Goal: Find contact information: Find contact information

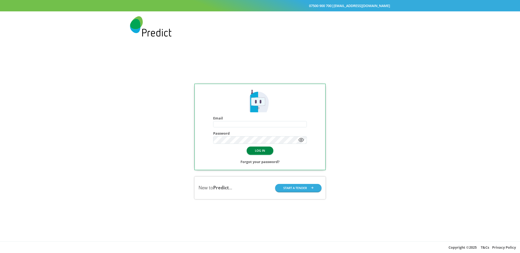
type input "**********"
click at [261, 152] on button "LOG IN" at bounding box center [260, 151] width 27 height 8
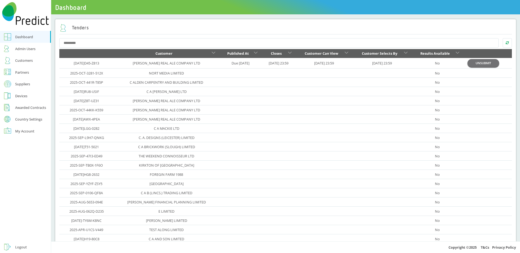
click at [316, 20] on div "Tenders Customer Published At Closes Customer Can View Customer Selects By Resu…" at bounding box center [285, 164] width 461 height 291
click at [26, 60] on div "Customers" at bounding box center [24, 60] width 18 height 7
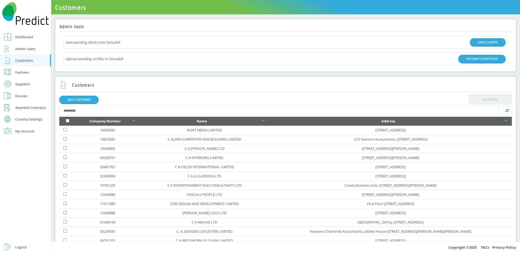
click at [151, 131] on td "NORT MEDIA LIMITED" at bounding box center [204, 130] width 130 height 9
click at [175, 102] on div "ADD CUSTOMER ACTIONS" at bounding box center [285, 99] width 453 height 10
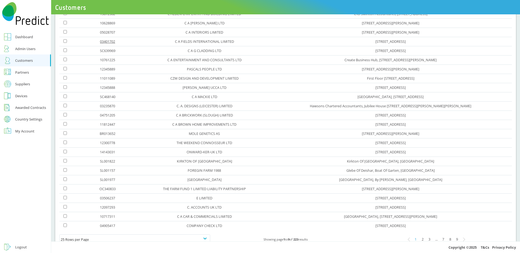
scroll to position [140, 0]
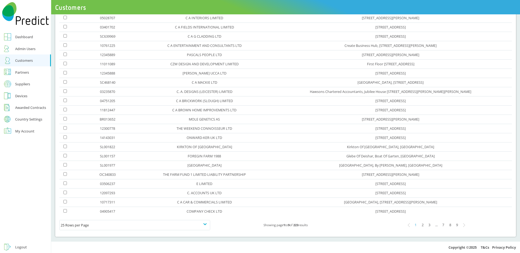
click at [419, 225] on div "2" at bounding box center [422, 225] width 7 height 7
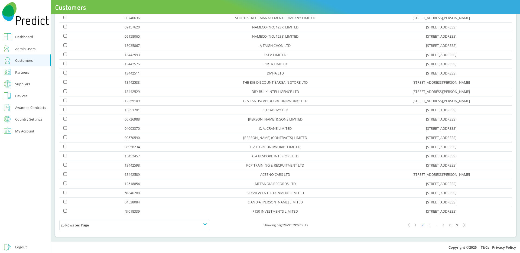
click at [428, 226] on div "3" at bounding box center [429, 225] width 7 height 7
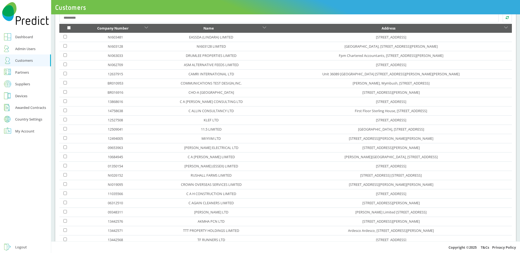
scroll to position [92, 0]
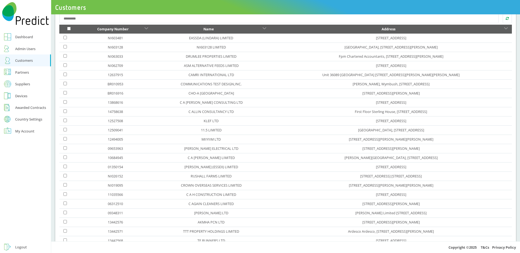
click at [128, 196] on td "11035566" at bounding box center [116, 194] width 74 height 9
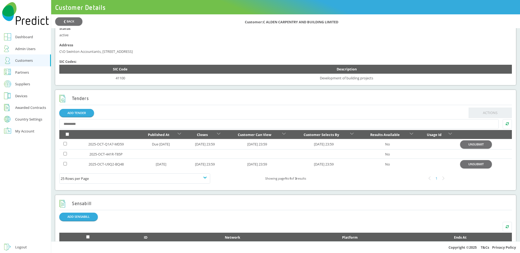
scroll to position [152, 0]
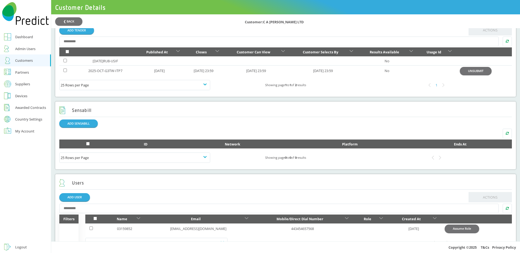
scroll to position [261, 0]
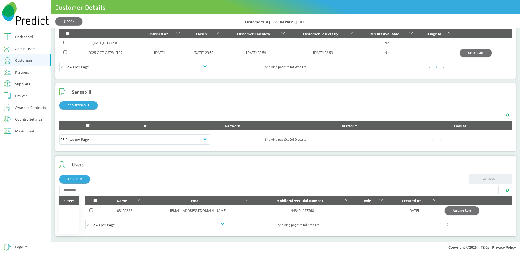
click at [278, 216] on div "25 Rows per Page Showing page 1 to 1 of 1 results 1" at bounding box center [298, 225] width 427 height 18
drag, startPoint x: 224, startPoint y: 212, endPoint x: 169, endPoint y: 212, distance: 54.5
click at [169, 212] on td "anneka2307+105@gmail.com" at bounding box center [198, 210] width 108 height 10
copy link "anneka2307+105@gmail.com"
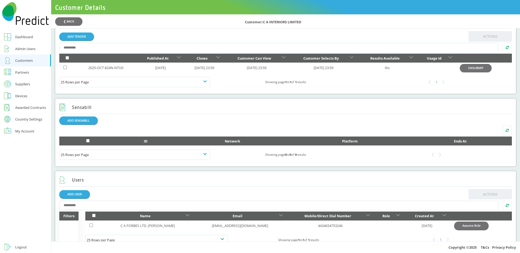
scroll to position [242, 0]
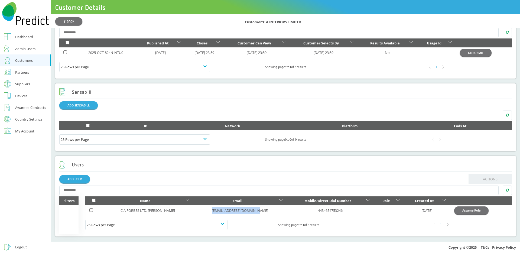
drag, startPoint x: 190, startPoint y: 210, endPoint x: 248, endPoint y: 213, distance: 58.8
click at [248, 213] on td "anneka2307+104@gmail.com" at bounding box center [240, 210] width 94 height 10
copy link "anneka2307+104@gmail.com"
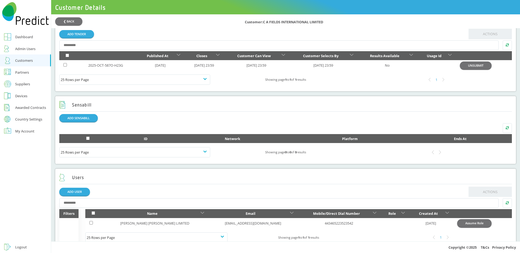
scroll to position [242, 0]
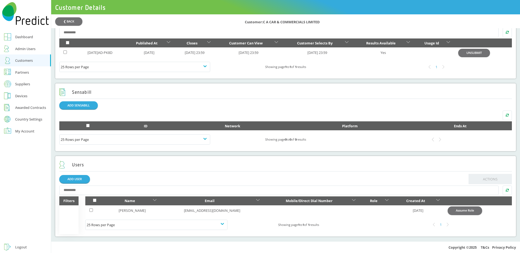
scroll to position [242, 0]
drag, startPoint x: 165, startPoint y: 212, endPoint x: 228, endPoint y: 212, distance: 62.9
click at [228, 212] on td "anneka2307+247@gmail.com" at bounding box center [211, 210] width 103 height 10
copy link "anneka2307+247@gmail.com"
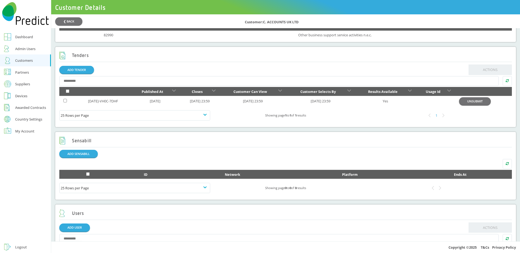
scroll to position [242, 0]
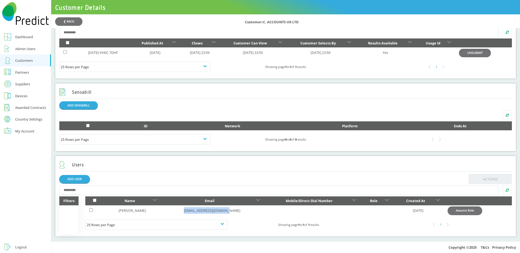
drag, startPoint x: 164, startPoint y: 210, endPoint x: 232, endPoint y: 210, distance: 67.5
click at [232, 210] on td "anneka2307+27@gmail.com" at bounding box center [211, 210] width 103 height 10
copy link "anneka2307+27@gmail.com"
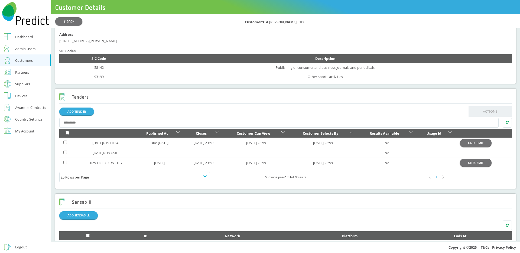
scroll to position [160, 0]
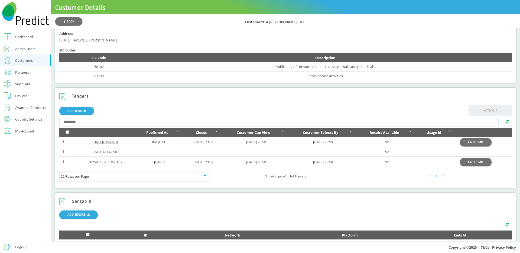
click at [118, 143] on link "2025-OCT-1D19-H1S4" at bounding box center [105, 142] width 26 height 5
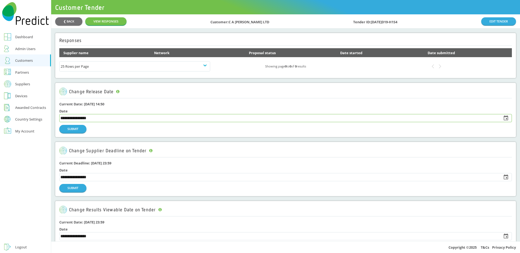
click at [79, 118] on input "**********" at bounding box center [279, 118] width 439 height 8
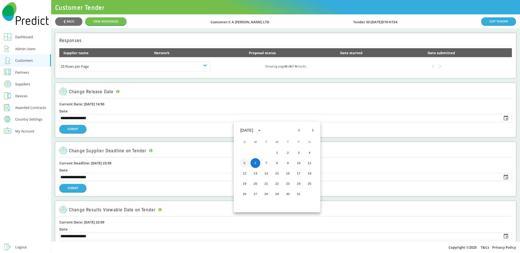
click at [245, 164] on button "5" at bounding box center [245, 163] width 10 height 10
type input "**********"
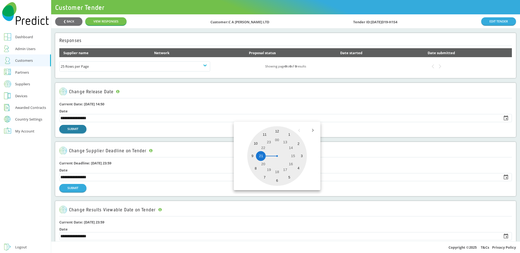
click at [79, 129] on button "SUBMIT" at bounding box center [72, 129] width 27 height 8
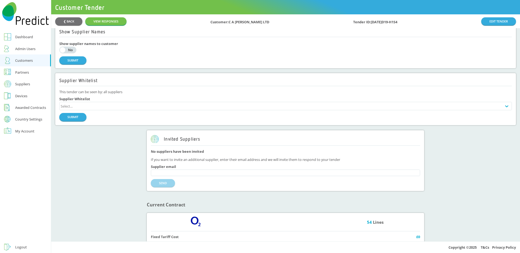
scroll to position [401, 0]
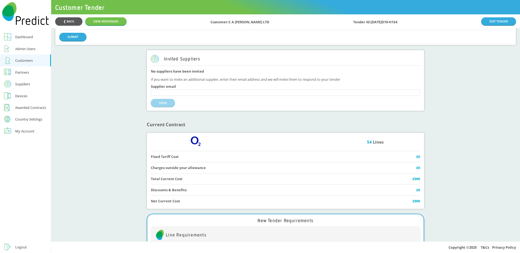
click at [74, 20] on button "❮ BACK" at bounding box center [68, 21] width 27 height 8
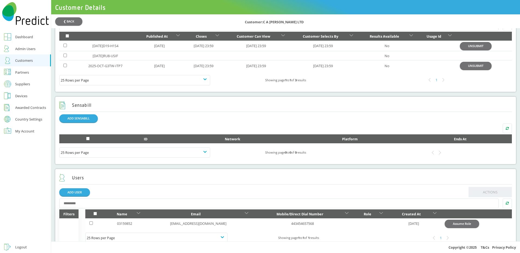
scroll to position [257, 0]
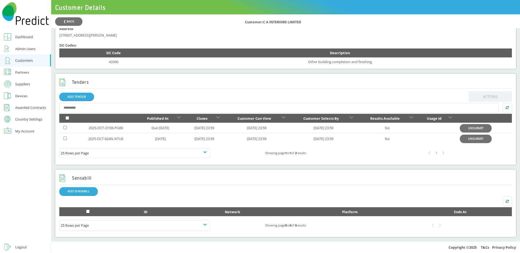
scroll to position [165, 0]
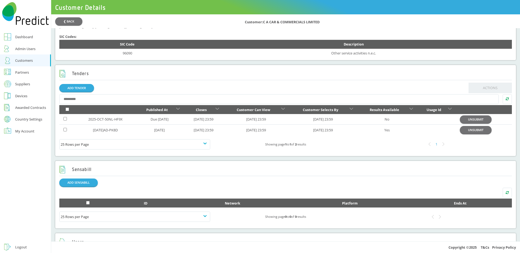
scroll to position [253, 0]
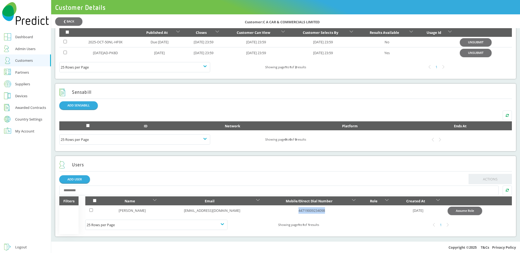
drag, startPoint x: 275, startPoint y: 211, endPoint x: 313, endPoint y: 211, distance: 37.9
click at [313, 211] on td "44719009234098" at bounding box center [312, 210] width 96 height 10
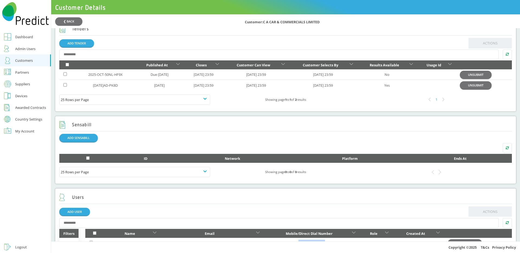
scroll to position [195, 0]
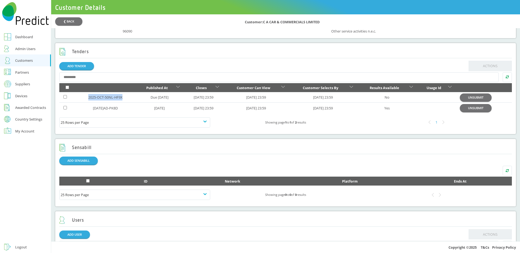
drag, startPoint x: 132, startPoint y: 98, endPoint x: 63, endPoint y: 98, distance: 69.4
click at [63, 98] on tr "2025-OCT-50NL-HF9X Due 06-10-2025 16-10-2025 23:59 20-10-2025 23:59 03-11-2025 …" at bounding box center [285, 97] width 453 height 11
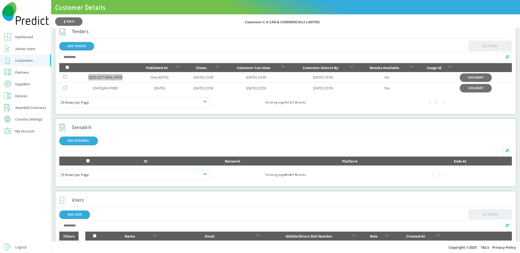
scroll to position [216, 0]
